Goal: Task Accomplishment & Management: Manage account settings

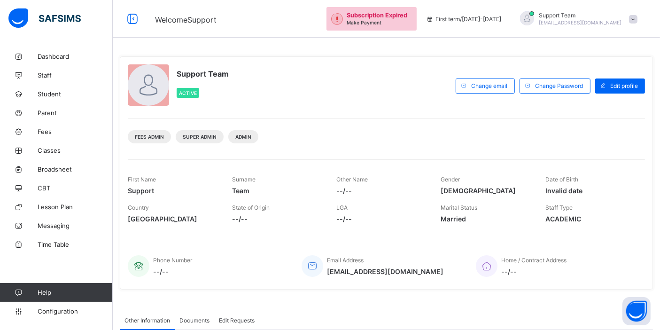
click at [589, 19] on div "Support Team oluwatooni@flexisaf.com" at bounding box center [580, 19] width 83 height 14
click at [601, 93] on span "Subscription" at bounding box center [599, 91] width 47 height 7
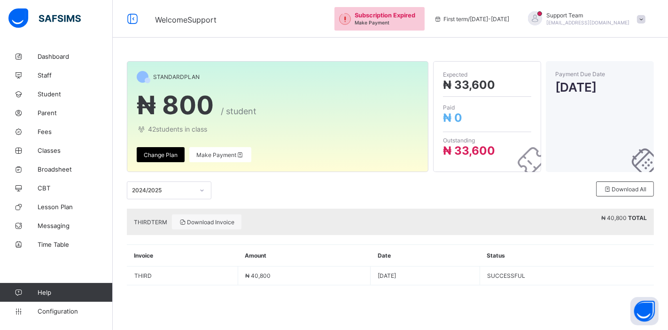
click at [141, 192] on div "2024/2025" at bounding box center [163, 190] width 62 height 7
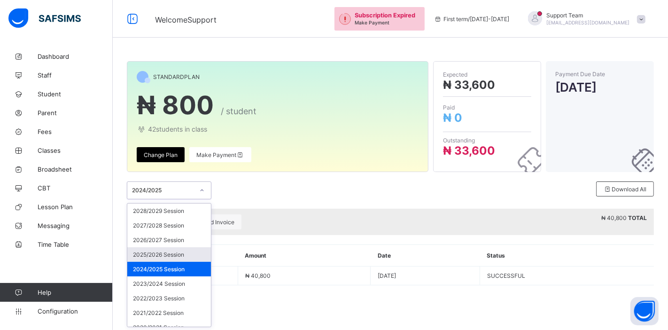
click at [165, 251] on div "2025/2026 Session" at bounding box center [169, 254] width 84 height 15
